Goal: Information Seeking & Learning: Learn about a topic

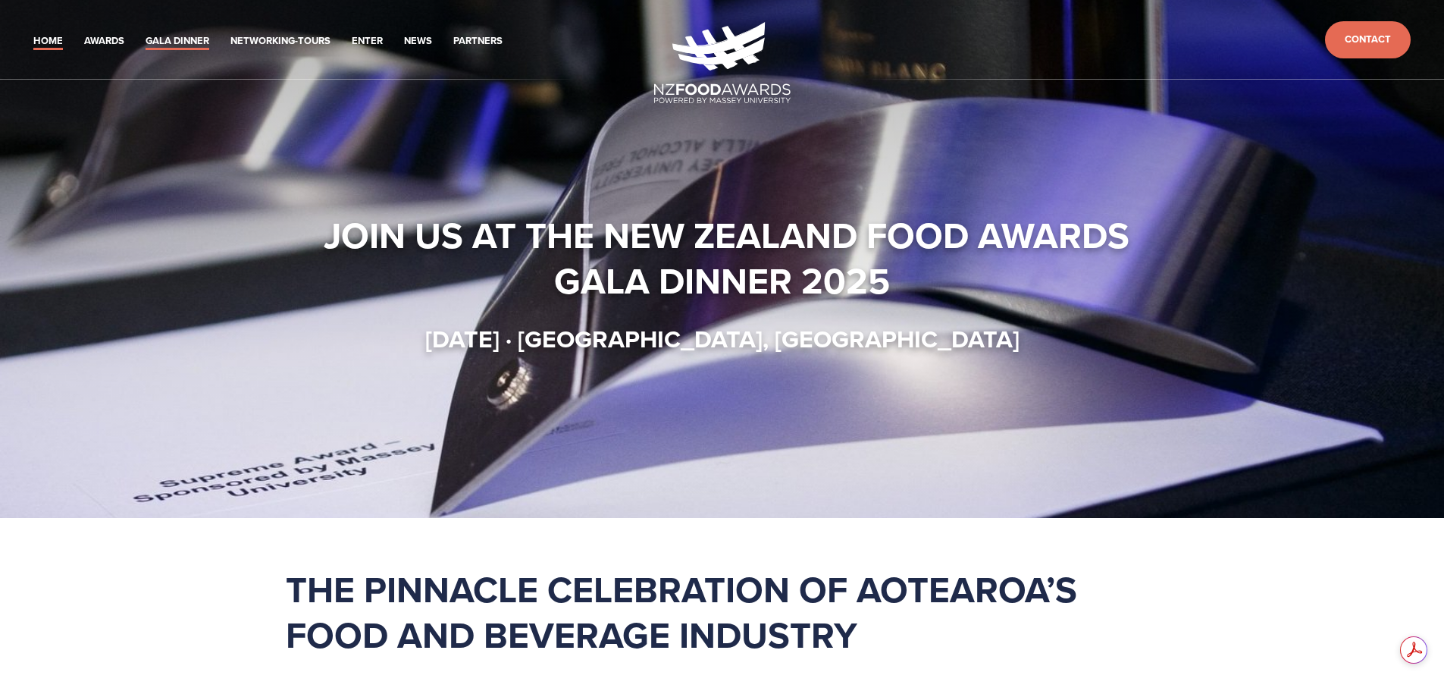
click at [146, 33] on link "Gala Dinner" at bounding box center [178, 41] width 64 height 17
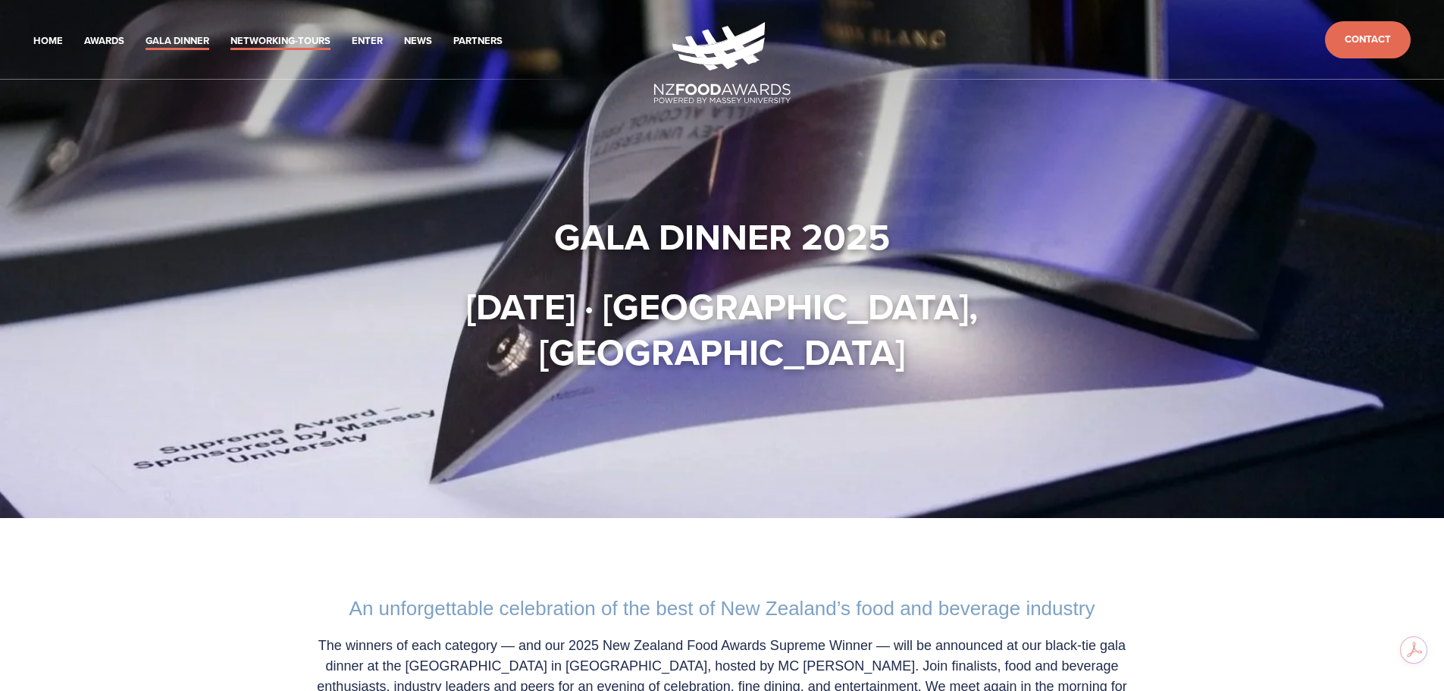
click at [230, 33] on link "Networking-Tours" at bounding box center [280, 41] width 100 height 17
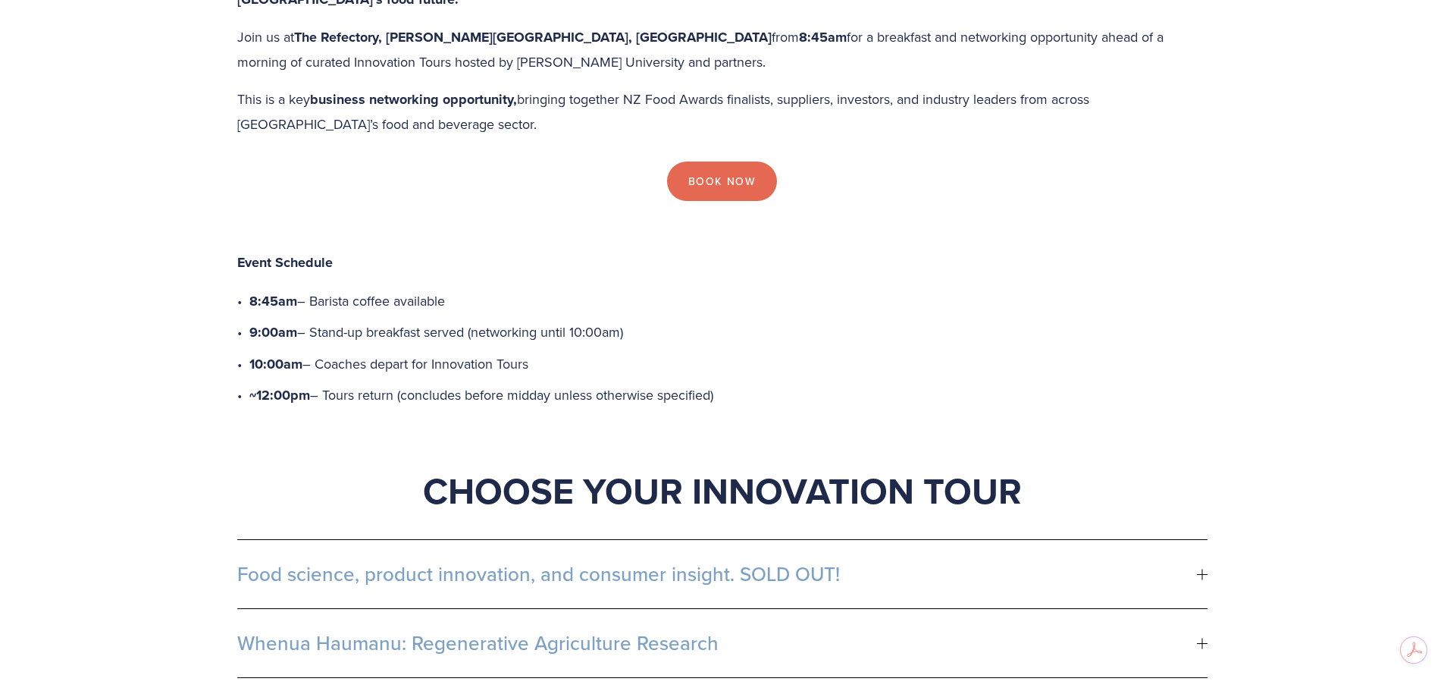
scroll to position [531, 0]
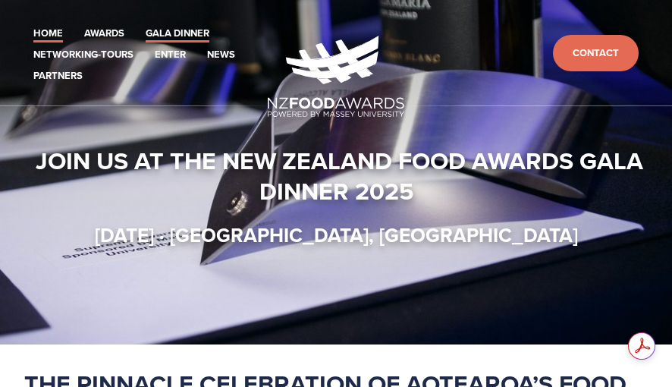
click at [146, 25] on link "Gala Dinner" at bounding box center [178, 33] width 64 height 17
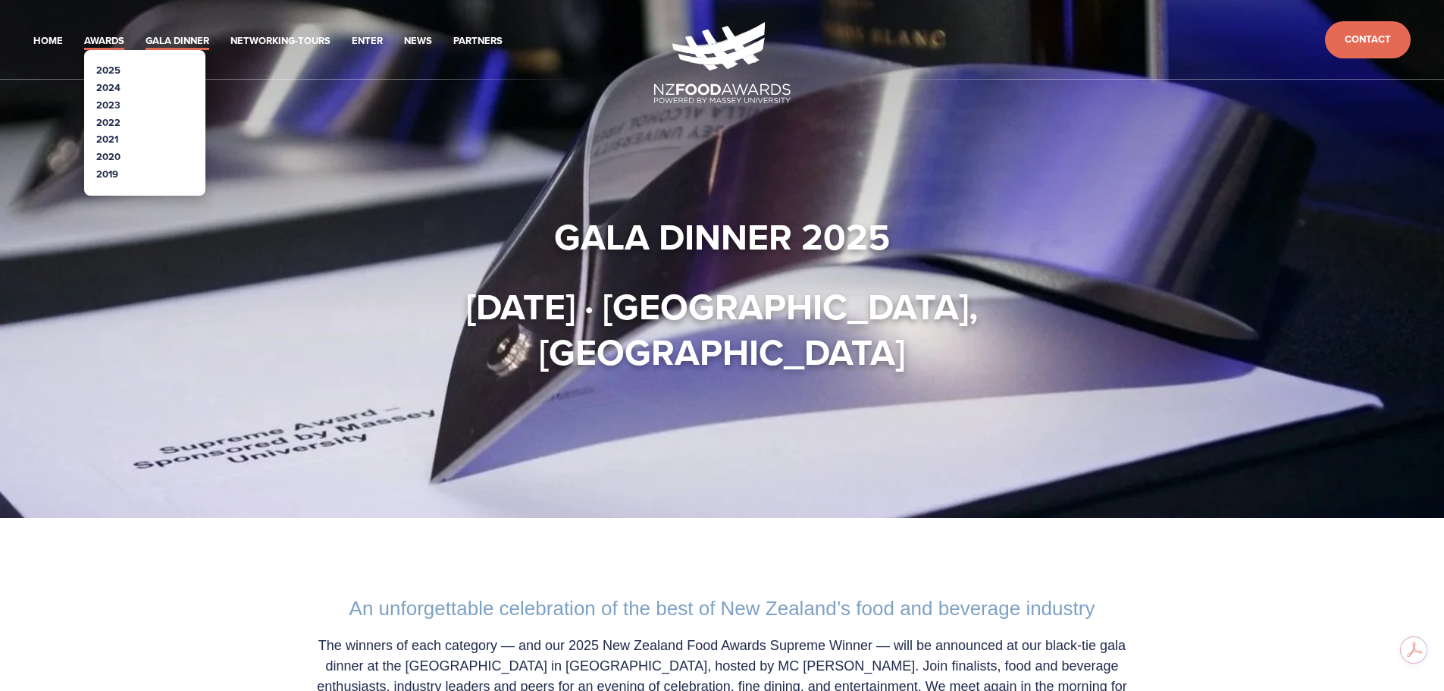
click at [84, 33] on link "Awards" at bounding box center [104, 41] width 40 height 17
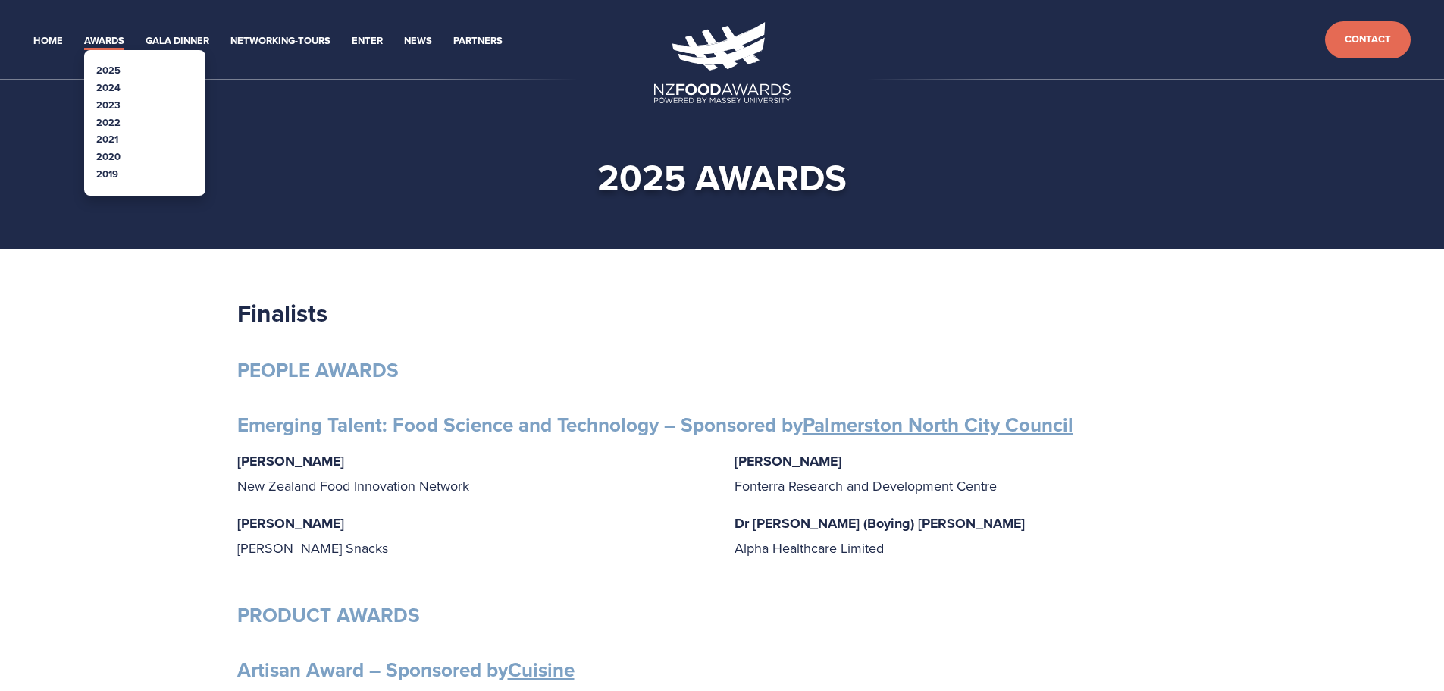
click at [96, 80] on link "2024" at bounding box center [108, 87] width 24 height 14
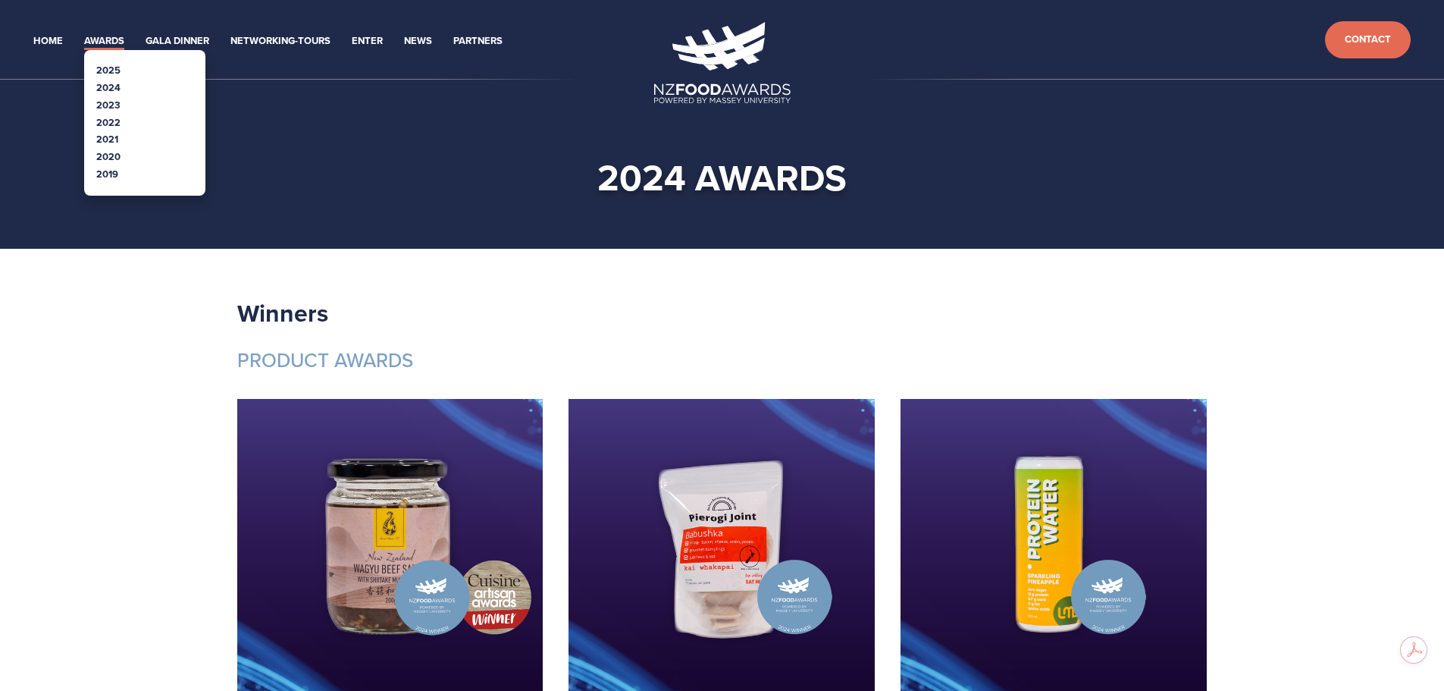
click at [96, 98] on link "2023" at bounding box center [108, 105] width 24 height 14
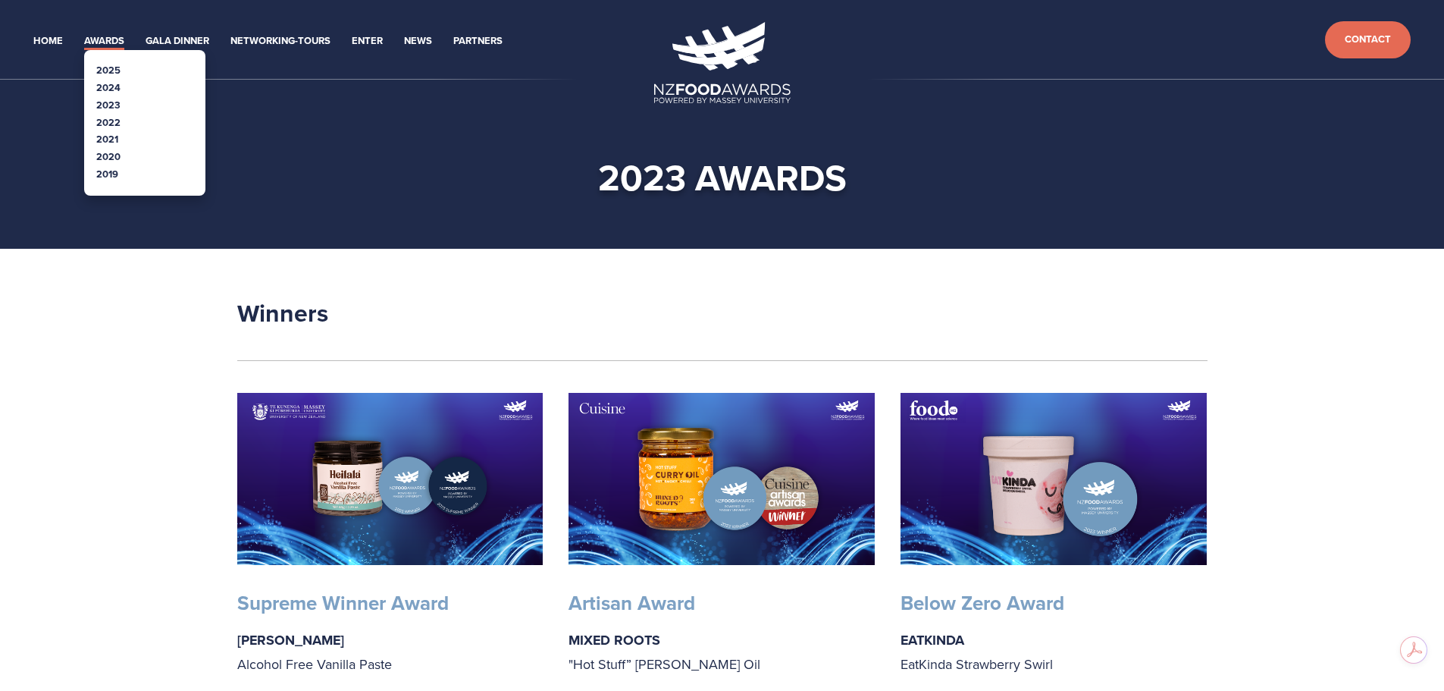
click at [96, 115] on link "2022" at bounding box center [108, 122] width 24 height 14
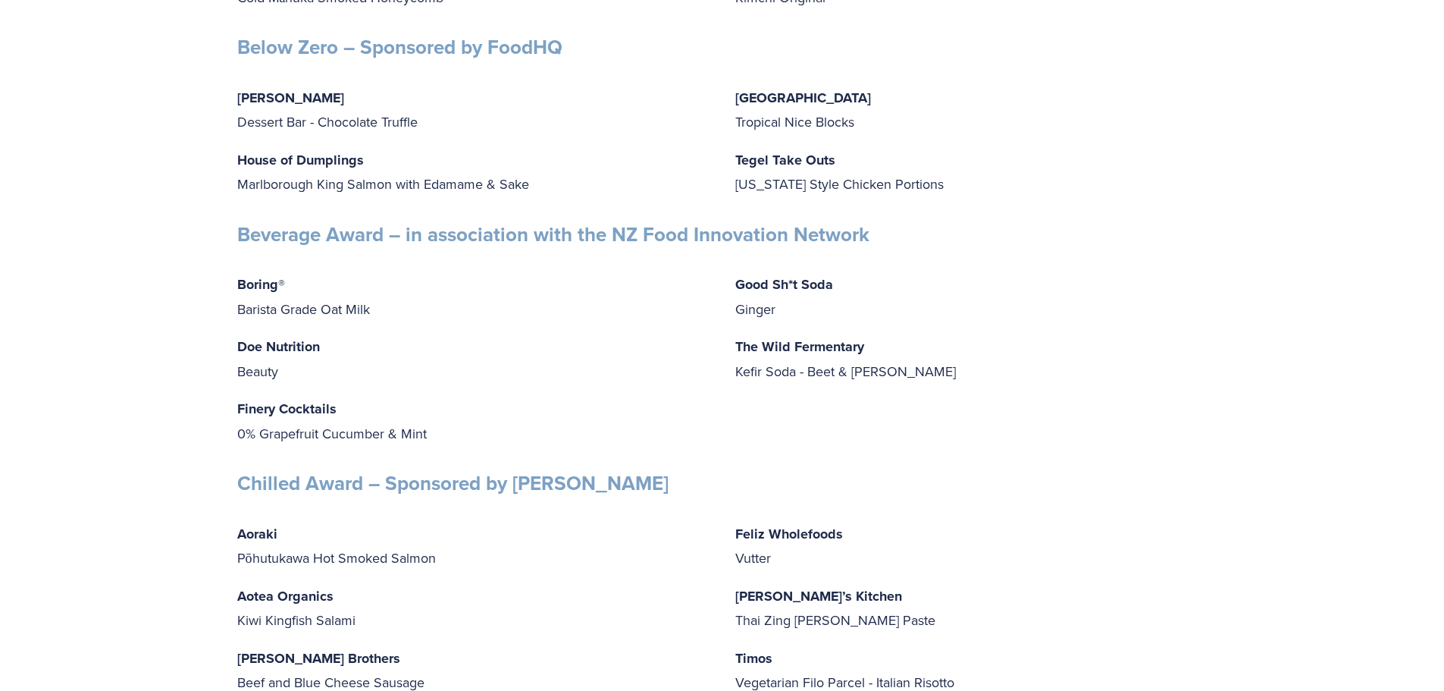
scroll to position [2199, 0]
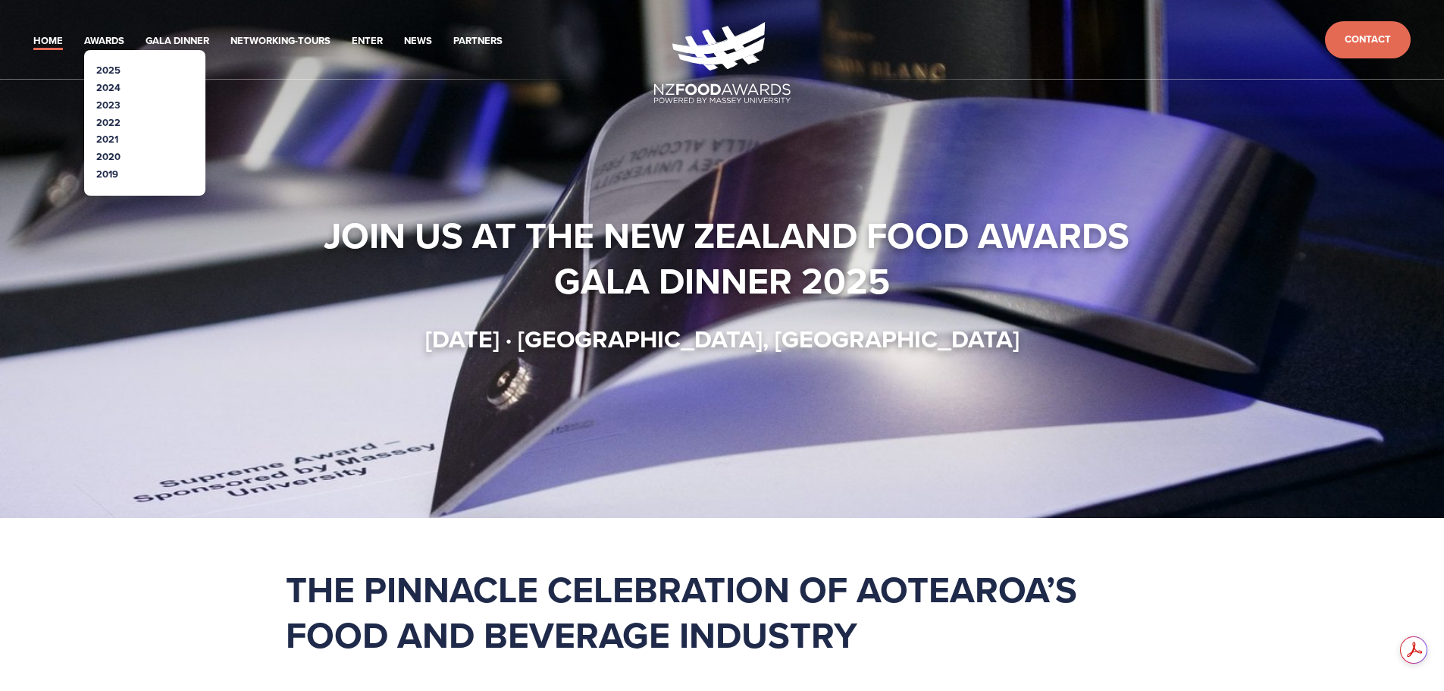
click at [96, 63] on link "2025" at bounding box center [108, 70] width 24 height 14
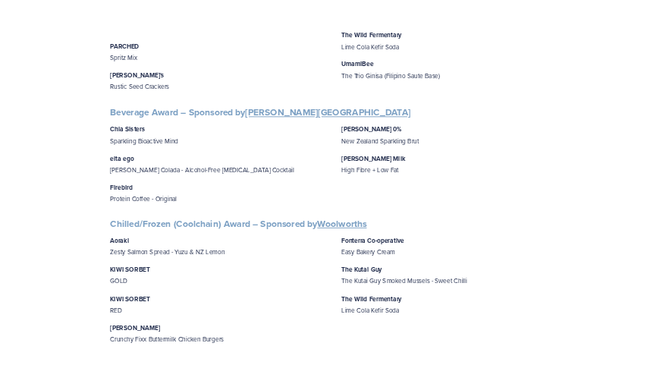
scroll to position [910, 0]
